Goal: Book appointment/travel/reservation

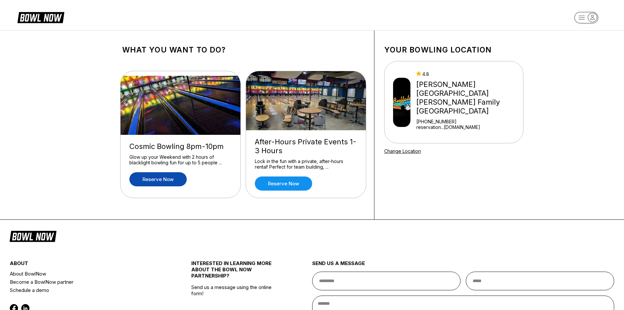
click at [170, 178] on link "Reserve now" at bounding box center [157, 179] width 57 height 14
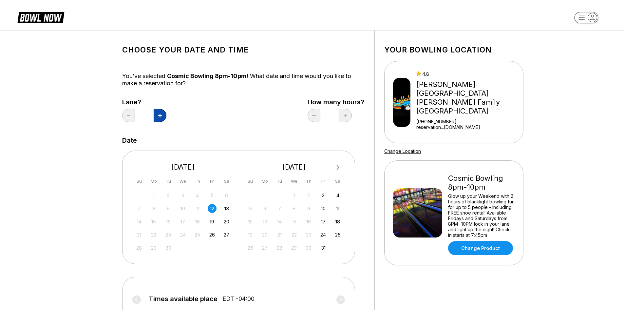
click at [159, 118] on button at bounding box center [160, 115] width 13 height 13
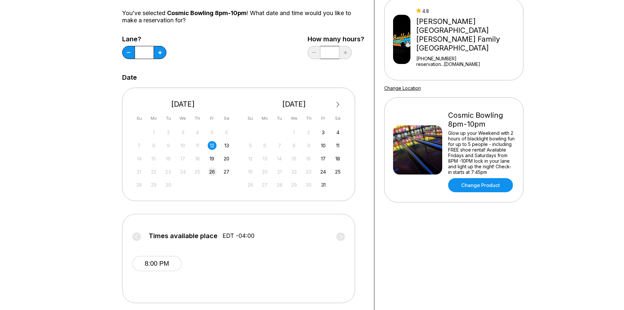
scroll to position [66, 0]
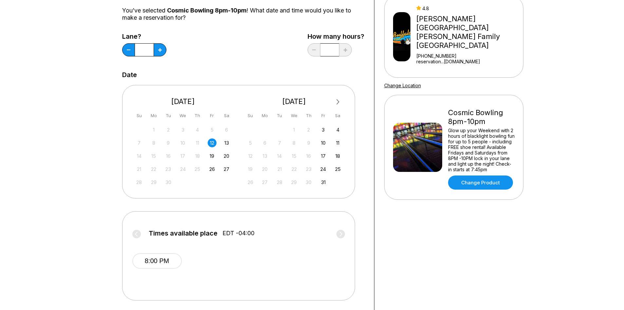
click at [213, 143] on div "12" at bounding box center [212, 142] width 9 height 9
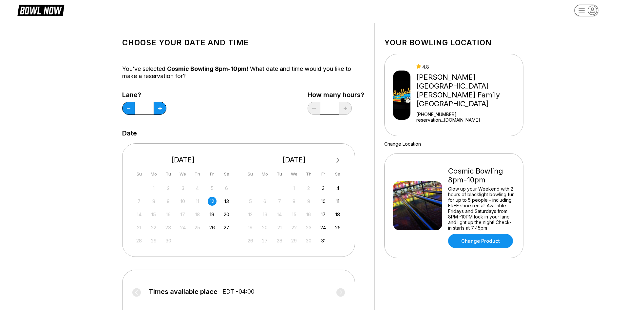
scroll to position [0, 0]
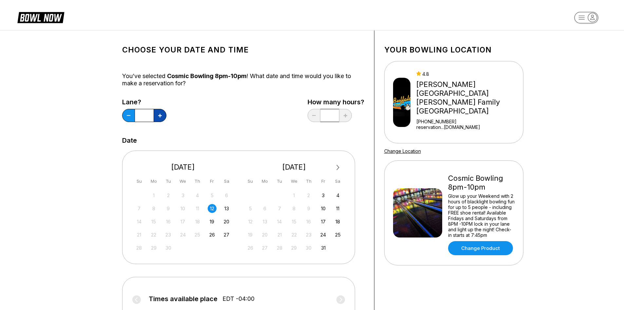
click at [159, 115] on icon at bounding box center [160, 116] width 4 height 4
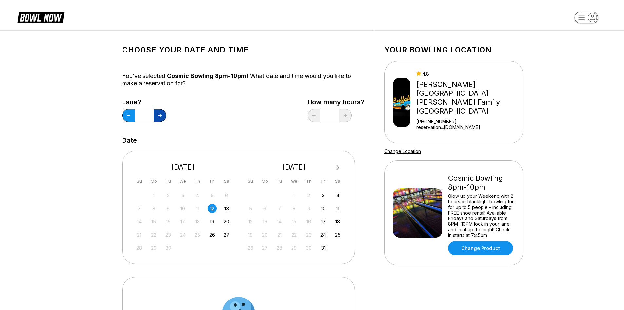
click at [159, 115] on icon at bounding box center [160, 116] width 4 height 4
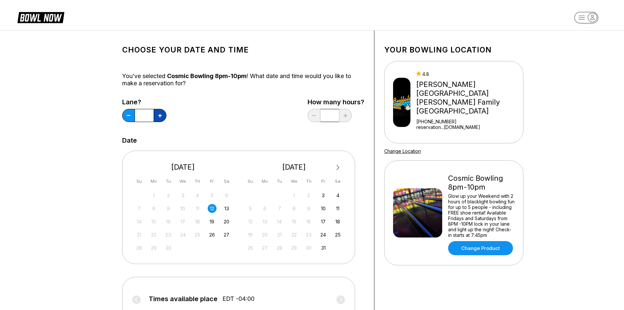
click at [156, 118] on button at bounding box center [160, 115] width 13 height 13
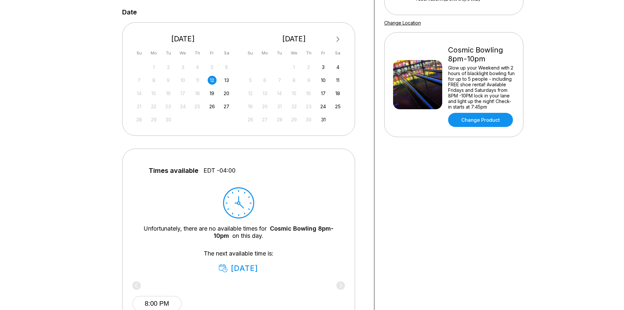
scroll to position [33, 0]
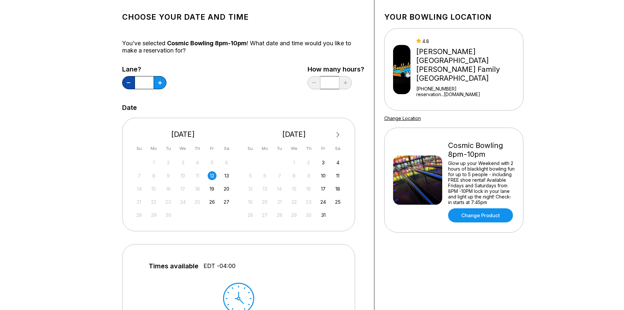
click at [131, 85] on button at bounding box center [128, 82] width 13 height 13
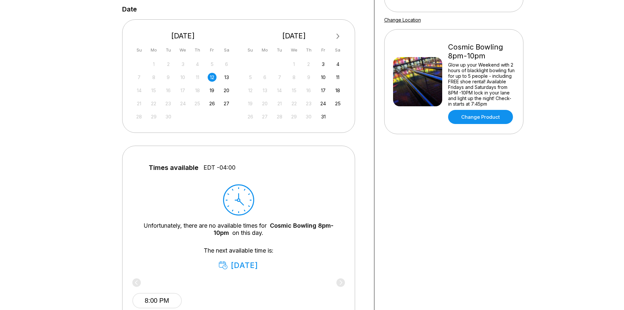
scroll to position [0, 0]
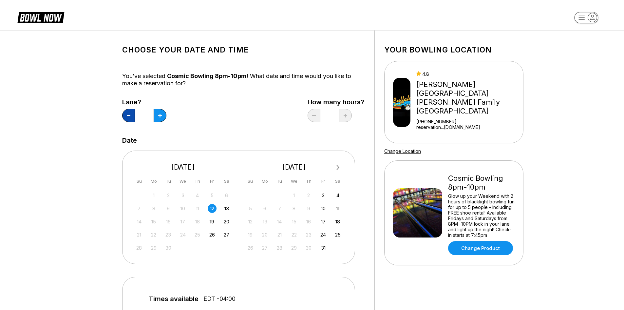
click at [128, 117] on button at bounding box center [128, 115] width 13 height 13
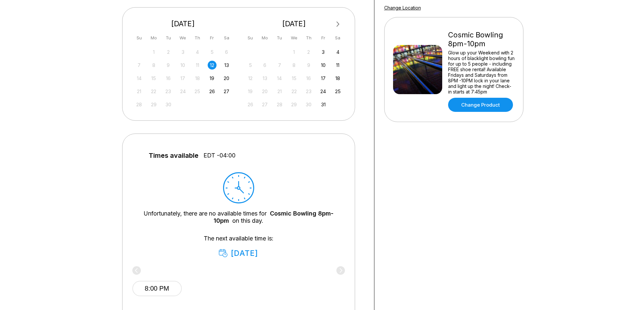
scroll to position [66, 0]
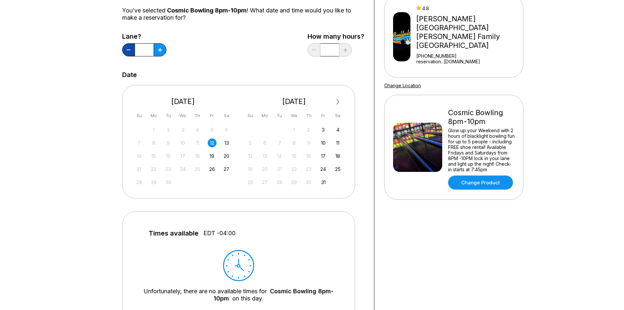
click at [128, 48] on button at bounding box center [128, 49] width 13 height 13
click at [127, 48] on button at bounding box center [128, 49] width 13 height 13
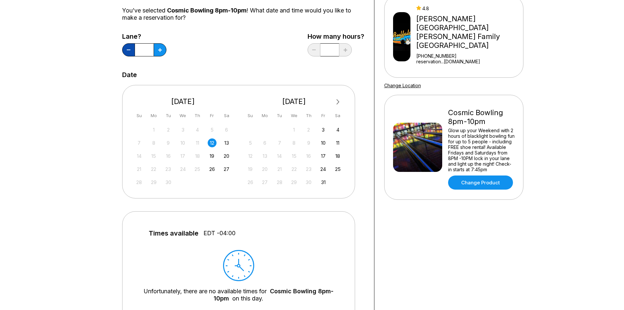
click at [127, 48] on button at bounding box center [128, 49] width 13 height 13
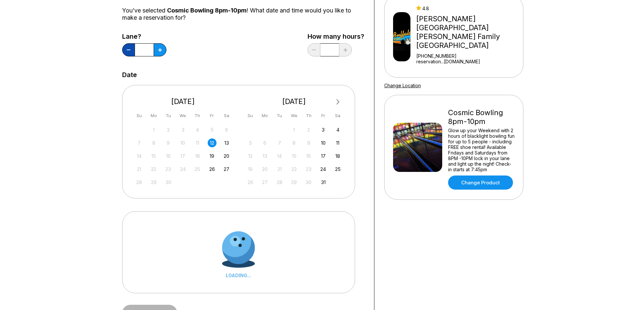
click at [127, 48] on button at bounding box center [128, 49] width 13 height 13
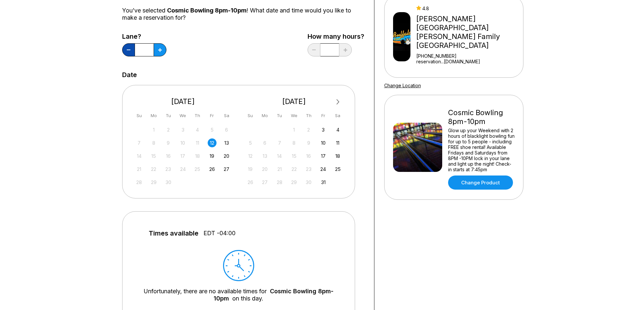
click at [127, 48] on button at bounding box center [128, 49] width 13 height 13
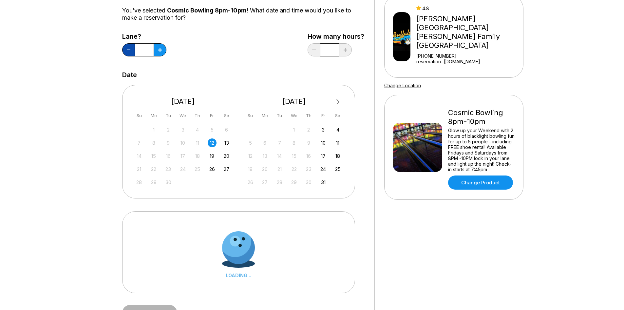
click at [127, 48] on button at bounding box center [128, 49] width 13 height 13
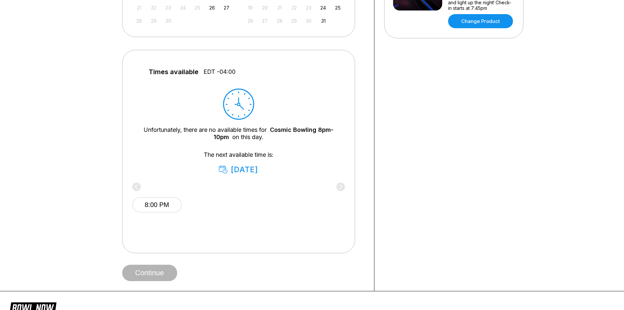
scroll to position [229, 0]
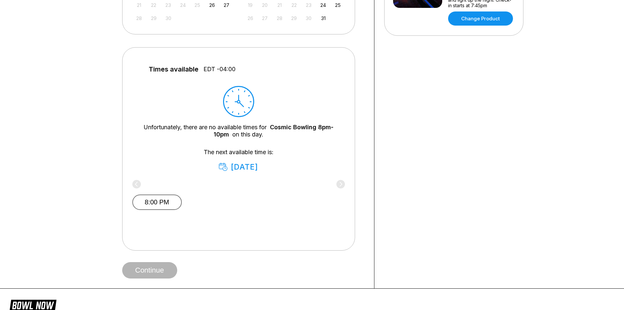
click at [158, 204] on button "8:00 PM" at bounding box center [156, 201] width 49 height 15
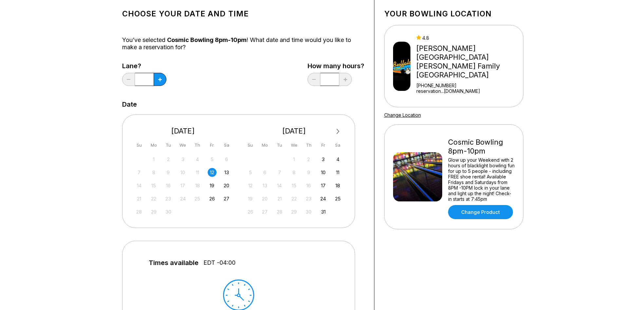
scroll to position [33, 0]
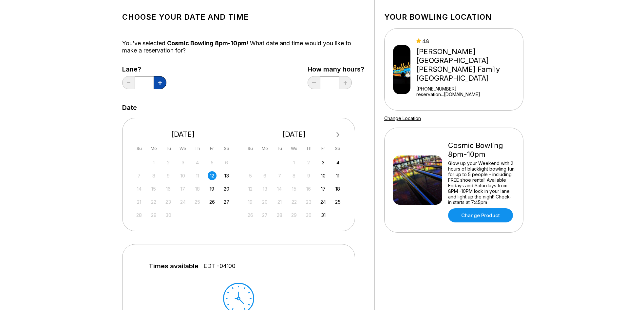
click at [158, 85] on button at bounding box center [160, 82] width 13 height 13
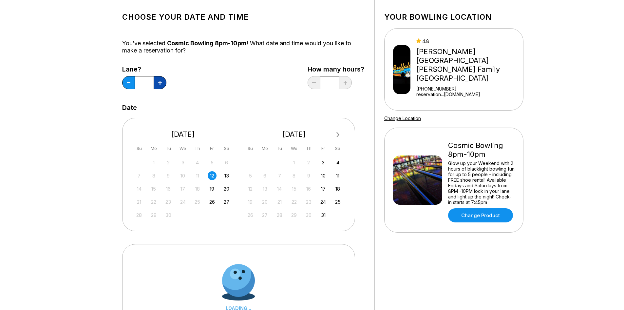
click at [158, 85] on button at bounding box center [160, 82] width 13 height 13
click at [157, 85] on button at bounding box center [160, 82] width 13 height 13
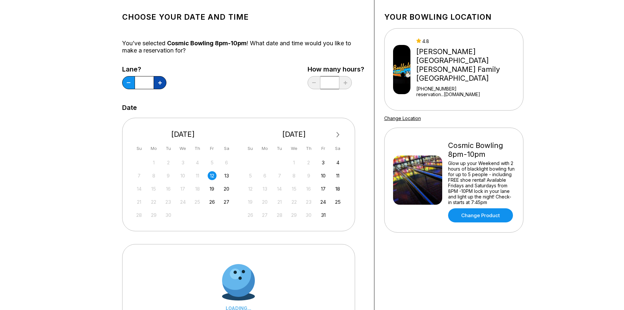
click at [157, 85] on button at bounding box center [160, 82] width 13 height 13
click at [158, 85] on button at bounding box center [160, 82] width 13 height 13
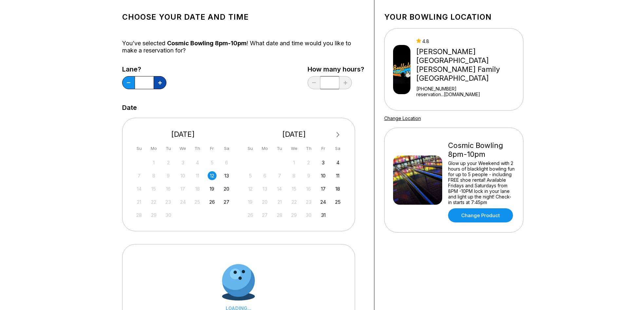
click at [158, 85] on button at bounding box center [160, 82] width 13 height 13
type input "**"
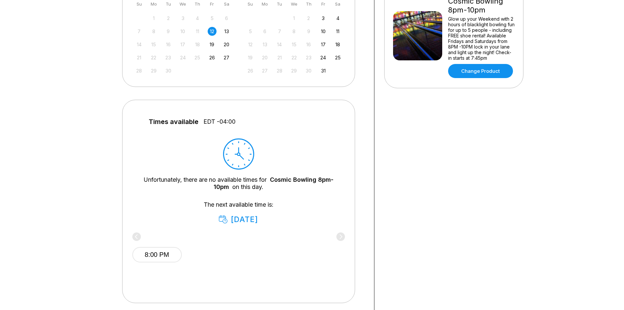
scroll to position [262, 0]
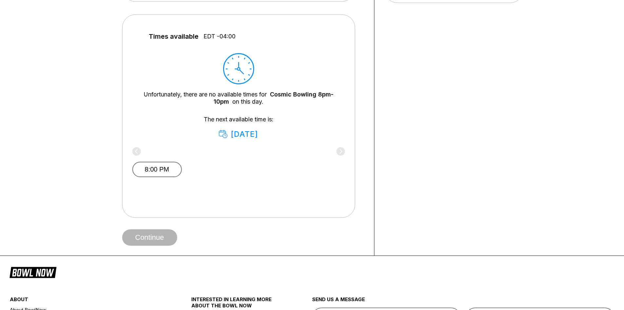
click at [158, 170] on button "8:00 PM" at bounding box center [156, 169] width 49 height 15
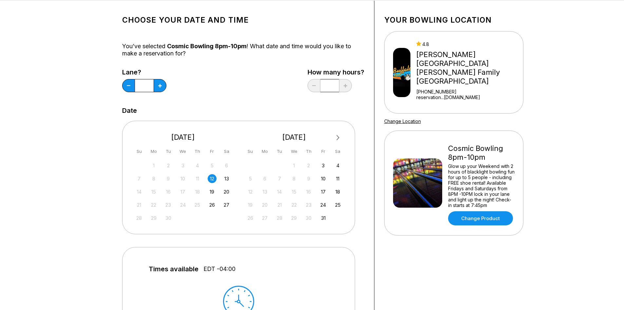
scroll to position [0, 0]
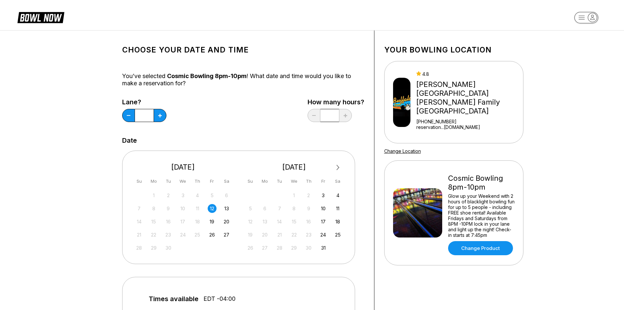
click at [212, 210] on div "12" at bounding box center [212, 208] width 9 height 9
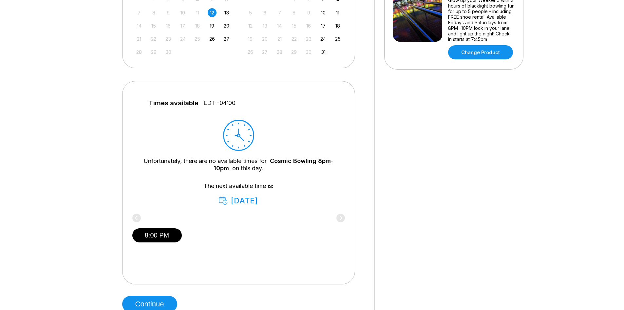
scroll to position [262, 0]
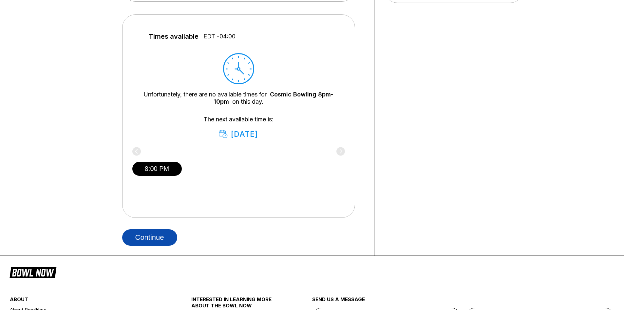
click at [155, 240] on button "Continue" at bounding box center [149, 237] width 55 height 16
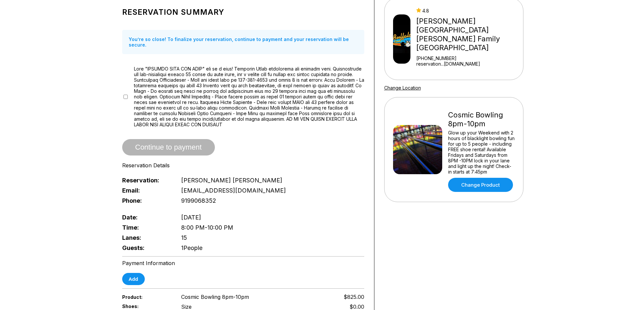
scroll to position [66, 0]
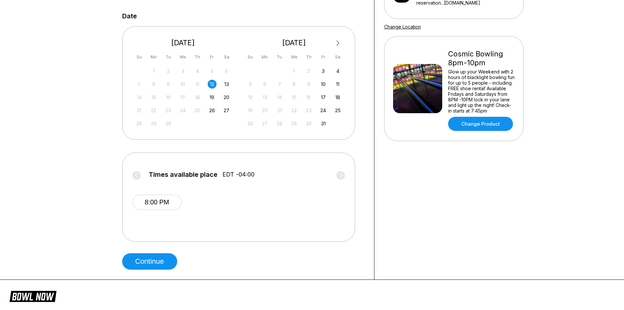
scroll to position [66, 0]
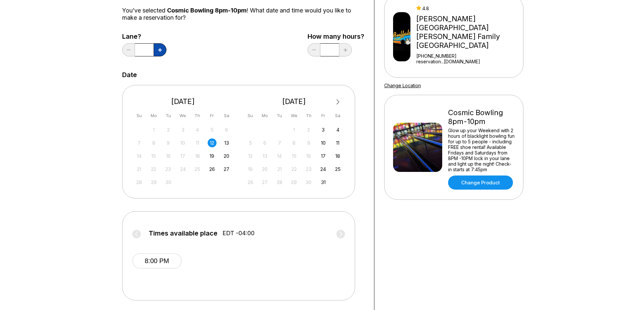
click at [159, 52] on button at bounding box center [160, 49] width 13 height 13
click at [160, 52] on button at bounding box center [160, 49] width 13 height 13
click at [164, 51] on button at bounding box center [160, 49] width 13 height 13
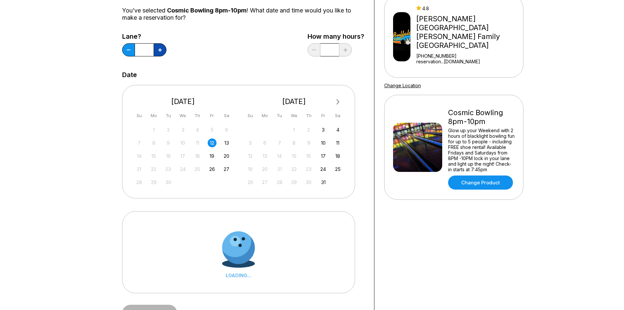
click at [164, 51] on button at bounding box center [160, 49] width 13 height 13
click at [163, 51] on button at bounding box center [160, 49] width 13 height 13
type input "*"
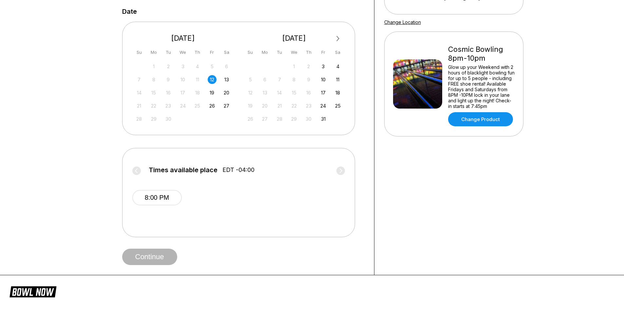
scroll to position [131, 0]
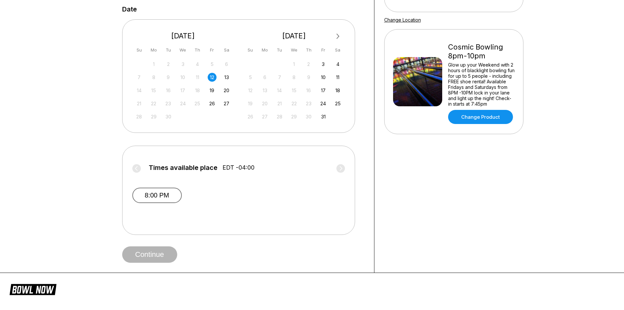
click at [161, 194] on button "8:00 PM" at bounding box center [156, 194] width 49 height 15
click at [154, 255] on button "Continue" at bounding box center [149, 254] width 55 height 16
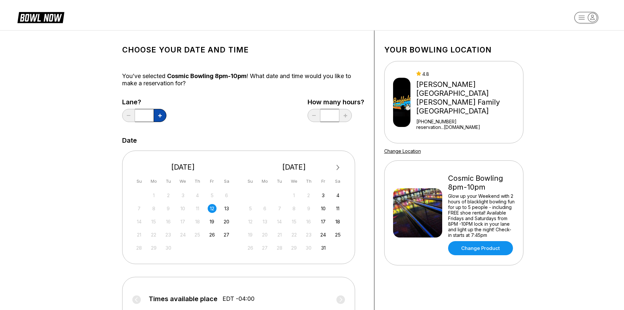
click at [156, 117] on button at bounding box center [160, 115] width 13 height 13
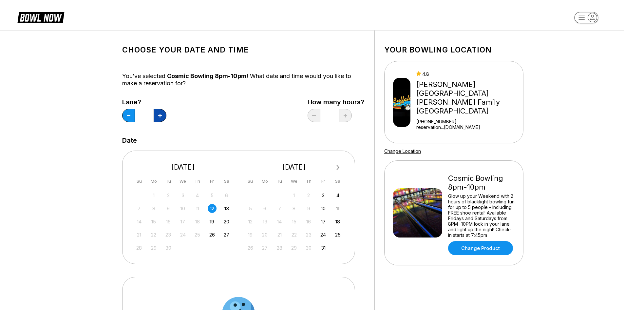
click at [156, 117] on button at bounding box center [160, 115] width 13 height 13
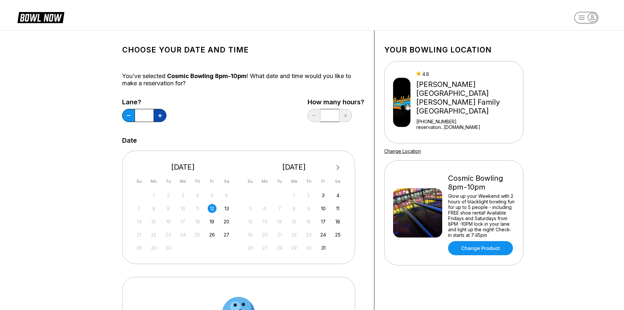
click at [156, 117] on button at bounding box center [160, 115] width 13 height 13
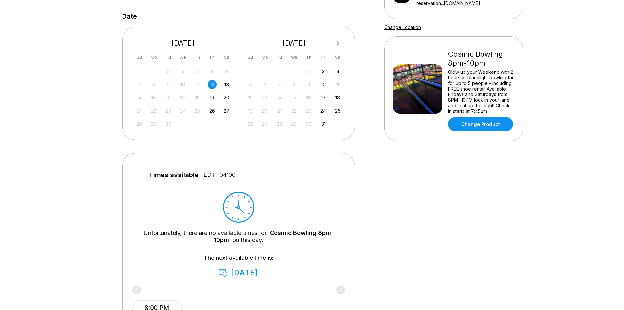
scroll to position [66, 0]
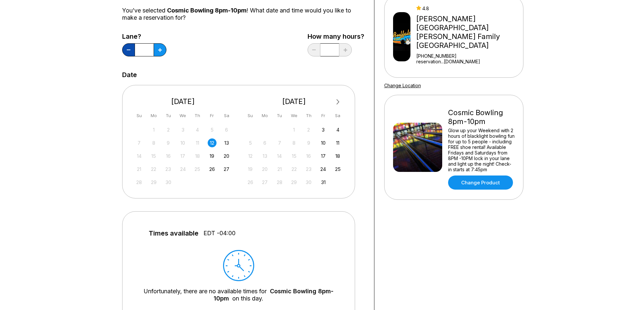
click at [125, 54] on button at bounding box center [128, 49] width 13 height 13
click at [128, 50] on icon at bounding box center [129, 49] width 4 height 1
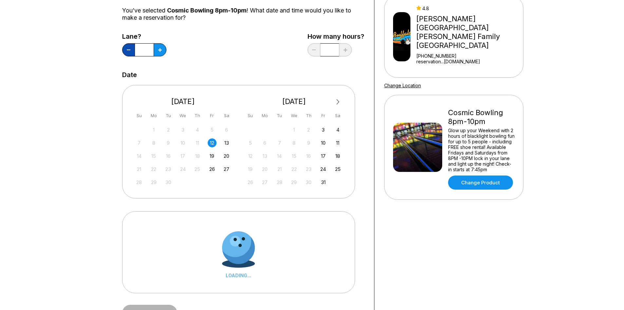
click at [128, 50] on icon at bounding box center [129, 49] width 4 height 1
click at [128, 49] on icon at bounding box center [129, 49] width 4 height 1
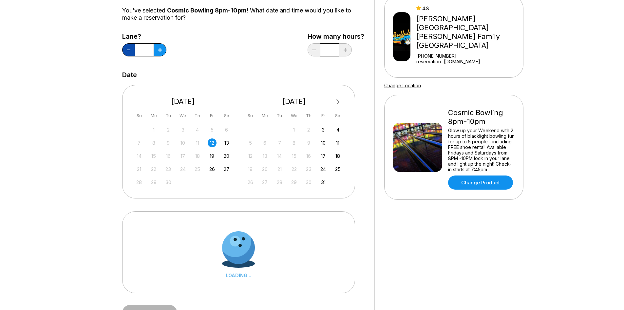
click at [128, 49] on icon at bounding box center [129, 49] width 4 height 1
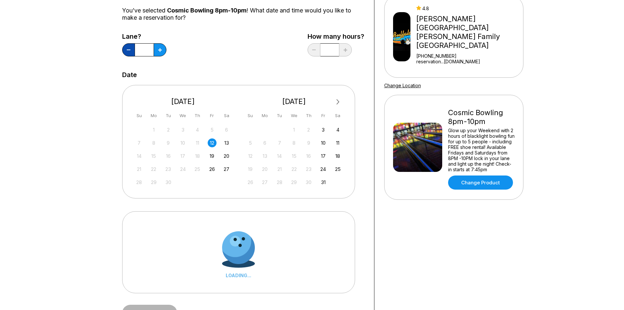
click at [128, 49] on icon at bounding box center [129, 49] width 4 height 1
type input "*"
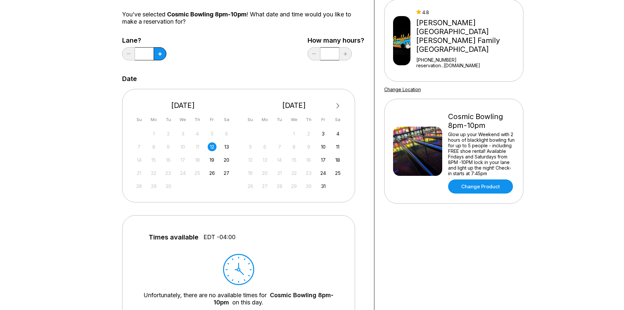
scroll to position [0, 0]
